Goal: Task Accomplishment & Management: Use online tool/utility

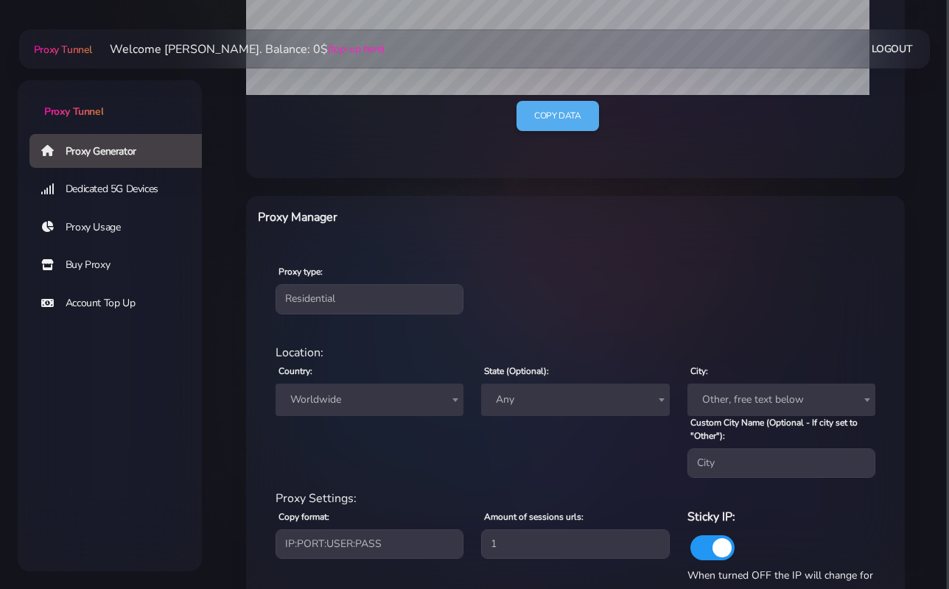
scroll to position [508, 0]
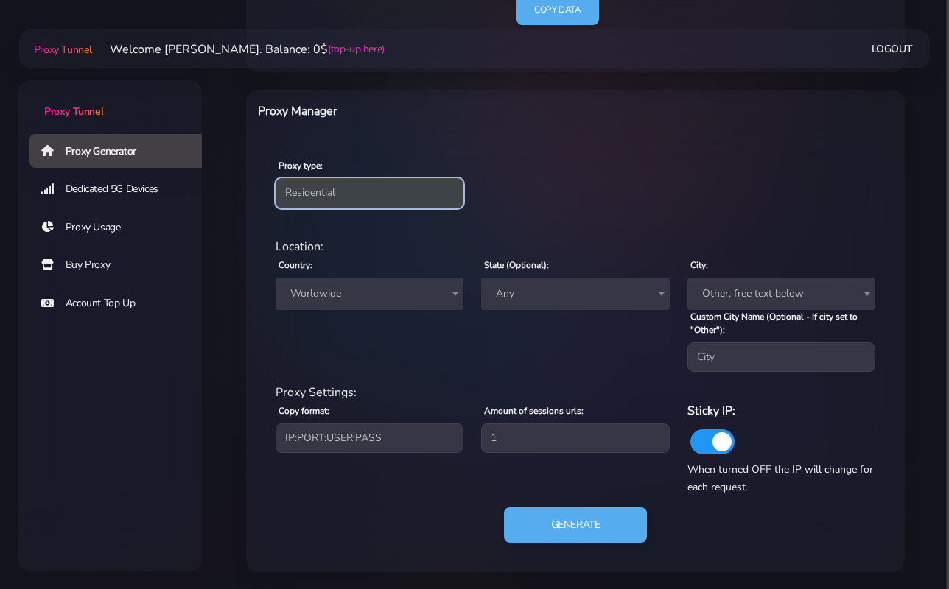
click at [369, 190] on select "Residential Static Mobile" at bounding box center [369, 192] width 188 height 29
click at [315, 297] on span "Worldwide" at bounding box center [369, 294] width 170 height 21
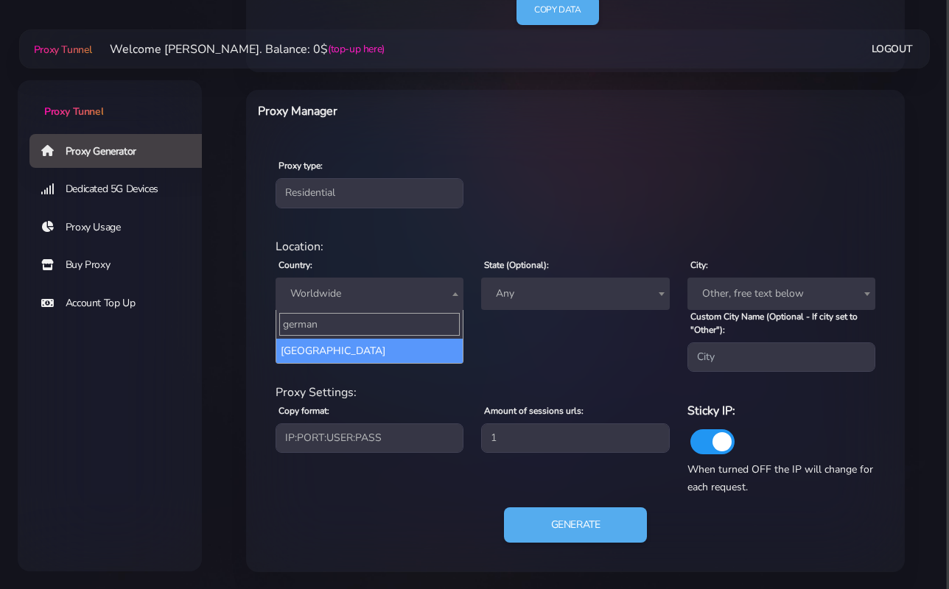
type input "[GEOGRAPHIC_DATA]"
select select "DE"
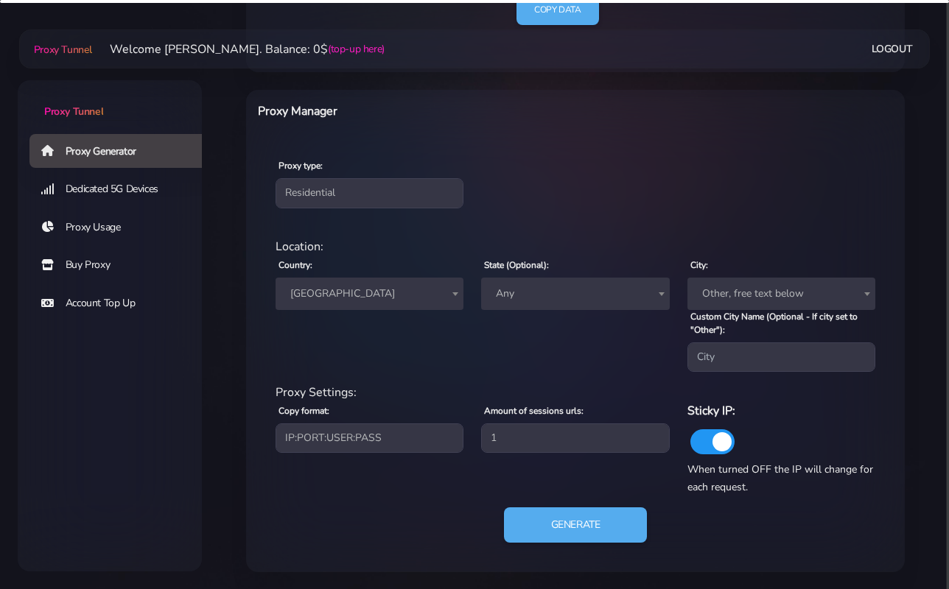
click at [580, 289] on span "Any" at bounding box center [575, 294] width 170 height 21
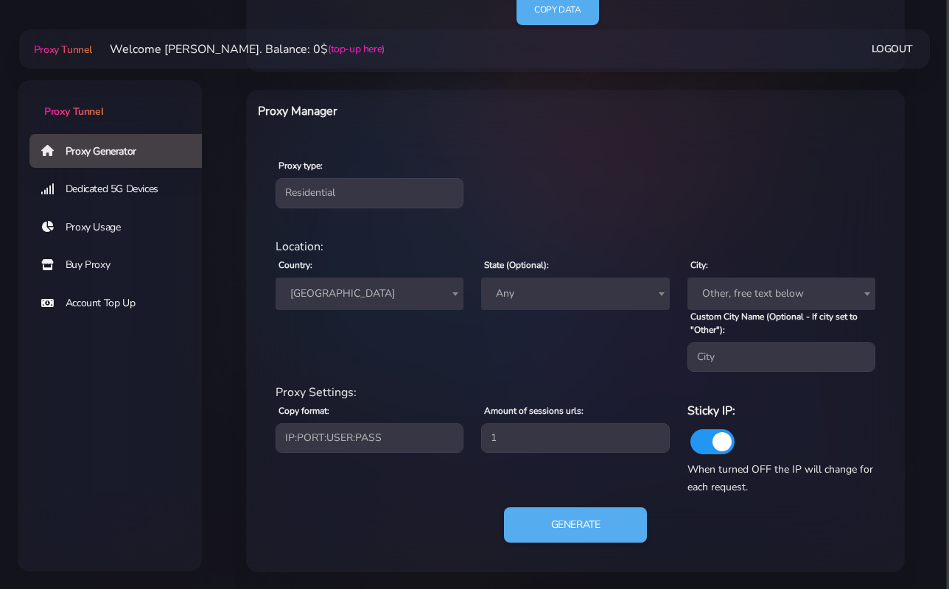
click at [736, 274] on div "City: Other, free text below [GEOGRAPHIC_DATA] [GEOGRAPHIC_DATA] [GEOGRAPHIC_DA…" at bounding box center [781, 283] width 206 height 55
click at [731, 286] on span "Other, free text below" at bounding box center [781, 294] width 170 height 21
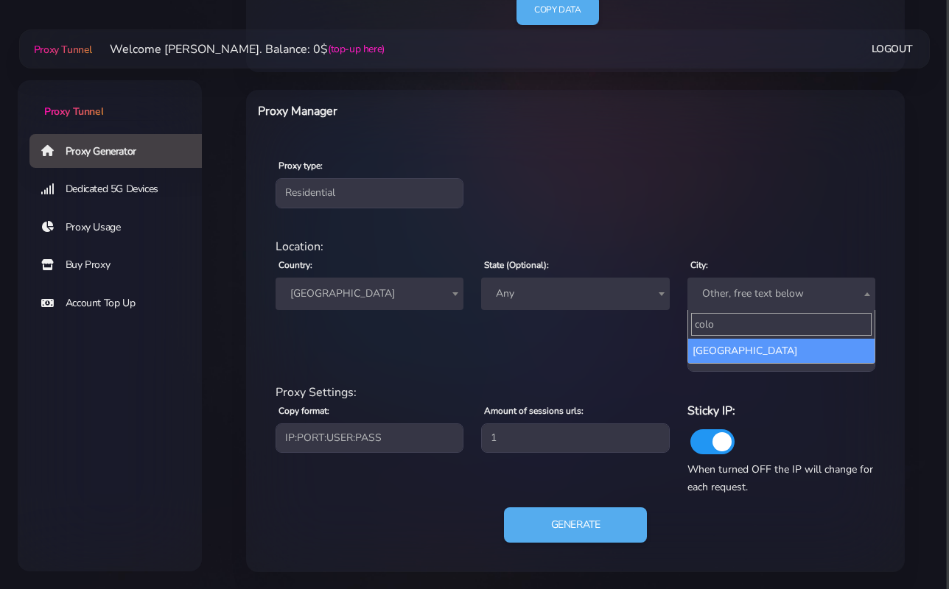
type input "colo"
select select "[GEOGRAPHIC_DATA]"
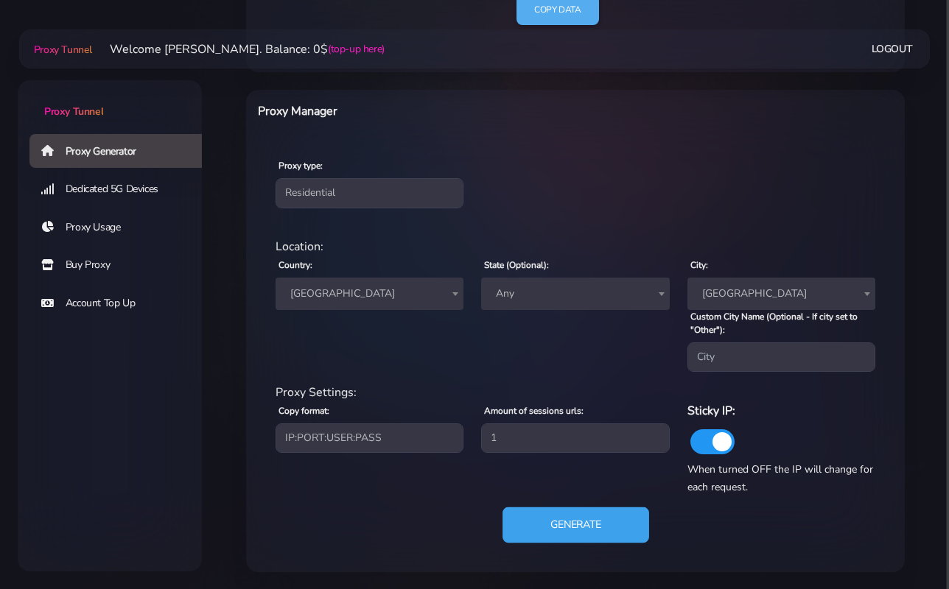
click at [551, 511] on button "Generate" at bounding box center [575, 526] width 147 height 36
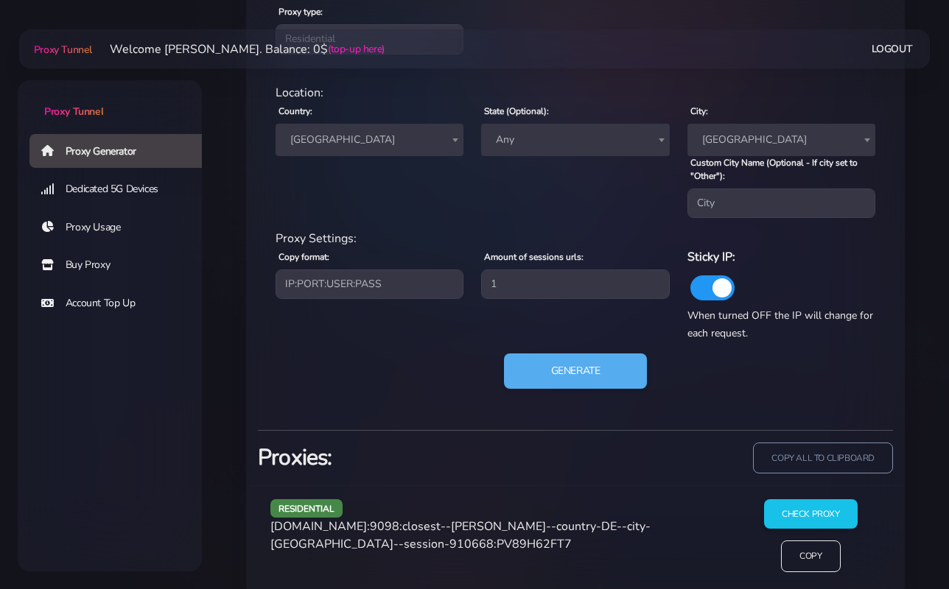
scroll to position [687, 0]
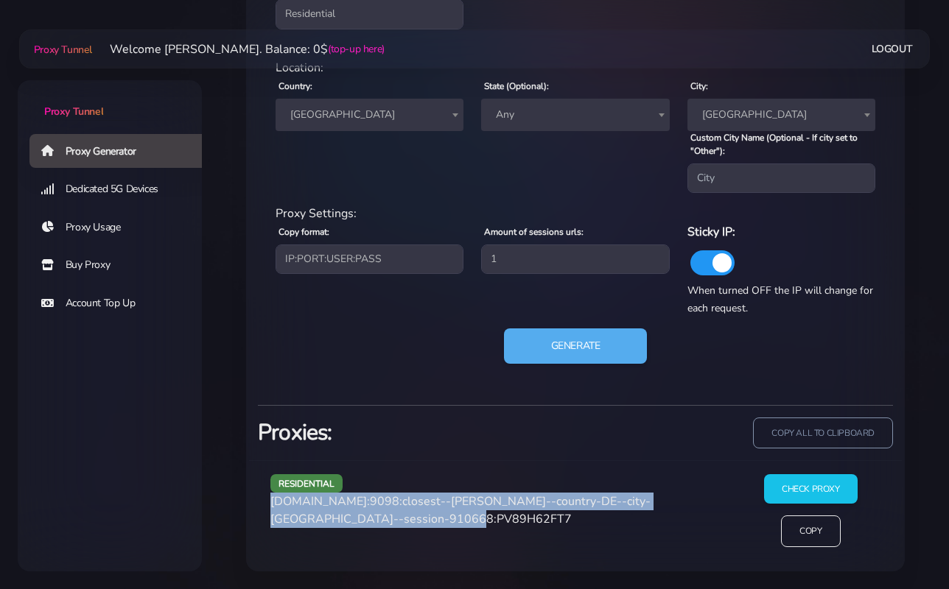
drag, startPoint x: 428, startPoint y: 519, endPoint x: 269, endPoint y: 497, distance: 160.5
click at [269, 497] on div "residential [DOMAIN_NAME]:9098:closest--[PERSON_NAME]--country-DE--city-[GEOGRA…" at bounding box center [496, 516] width 471 height 85
copy span "[DOMAIN_NAME]:9098:closest--[PERSON_NAME]--country-DE--city-[GEOGRAPHIC_DATA]--…"
